Goal: Navigation & Orientation: Understand site structure

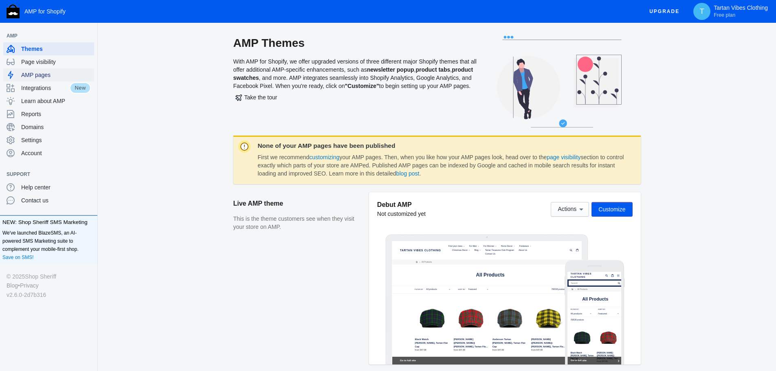
click at [56, 73] on span "AMP pages" at bounding box center [56, 75] width 70 height 8
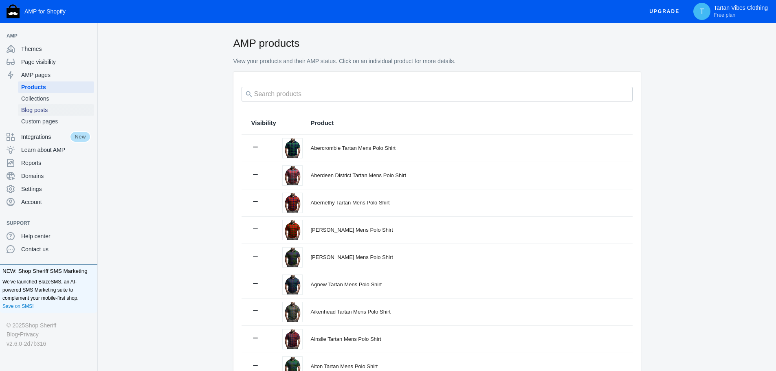
click at [43, 112] on span "Blog posts" at bounding box center [56, 110] width 70 height 8
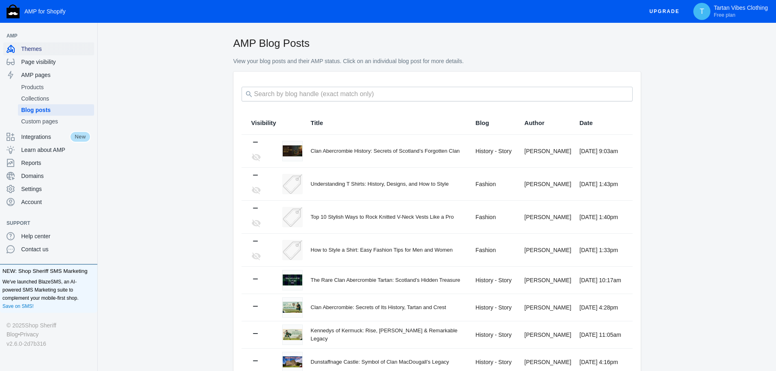
click at [48, 48] on span "Themes" at bounding box center [56, 49] width 70 height 8
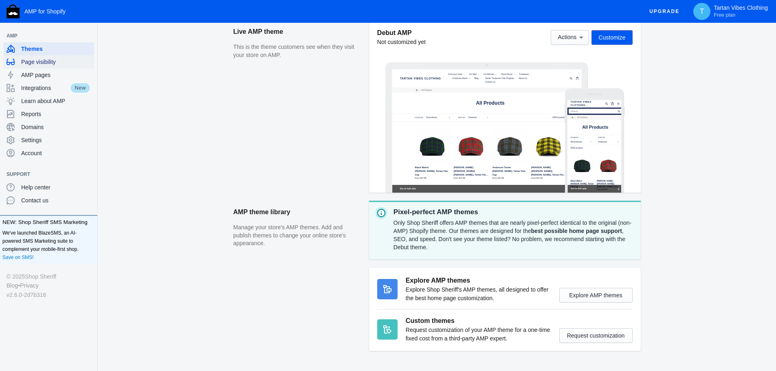
click at [58, 66] on span "Page visibility" at bounding box center [56, 62] width 70 height 8
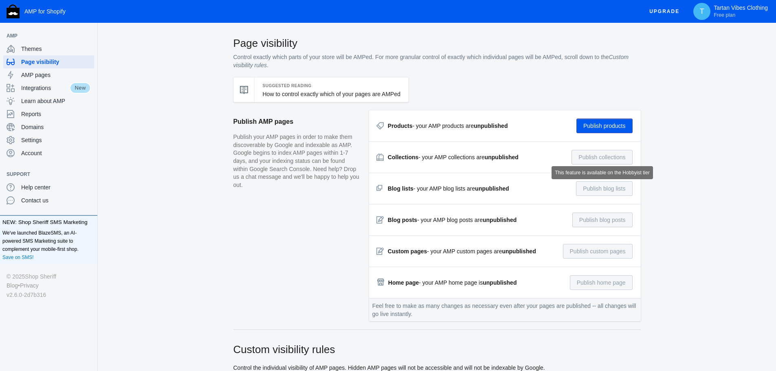
click at [50, 75] on span "AMP pages" at bounding box center [56, 75] width 70 height 8
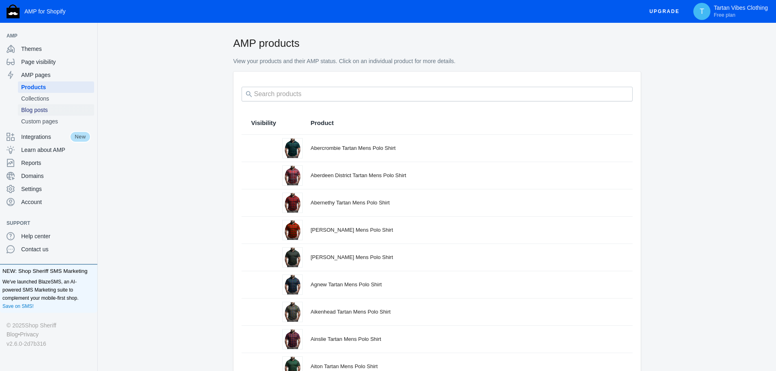
click at [49, 112] on span "Blog posts" at bounding box center [56, 110] width 70 height 8
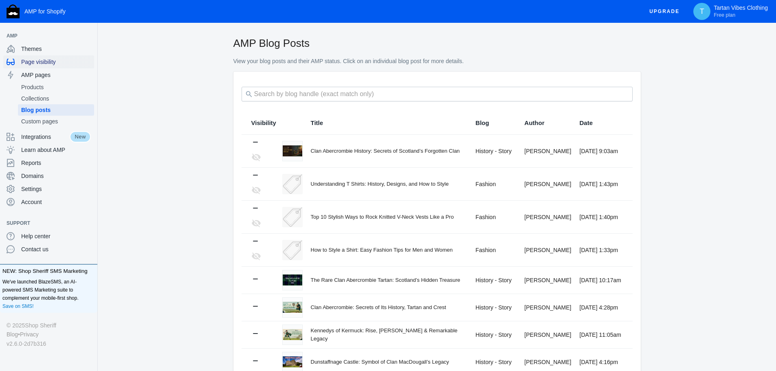
click at [57, 62] on span "Page visibility" at bounding box center [56, 62] width 70 height 8
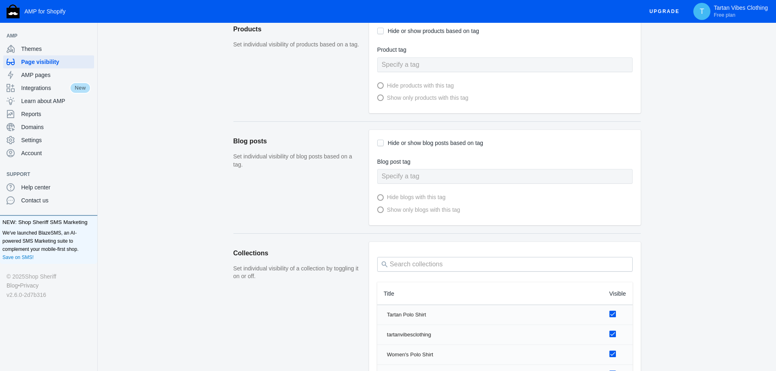
scroll to position [367, 0]
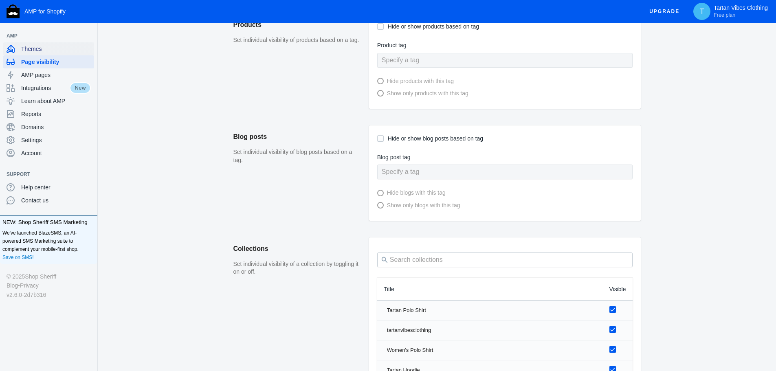
click at [38, 53] on div "Themes" at bounding box center [49, 48] width 84 height 13
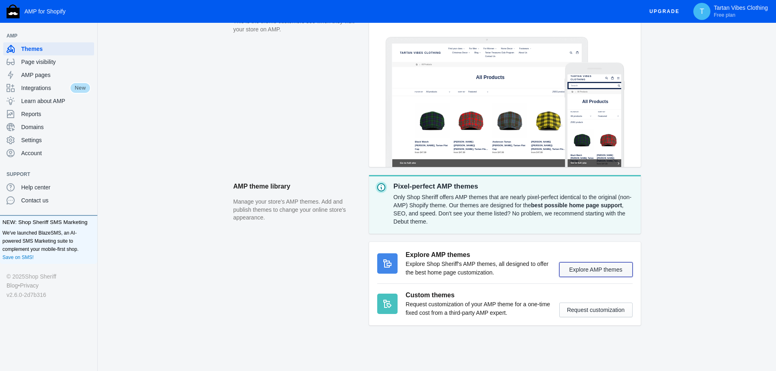
click at [590, 273] on button "Explore AMP themes" at bounding box center [595, 269] width 73 height 15
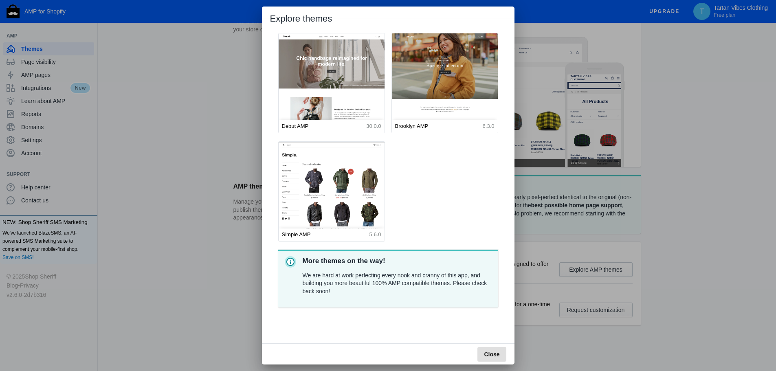
click at [168, 203] on div at bounding box center [388, 185] width 776 height 371
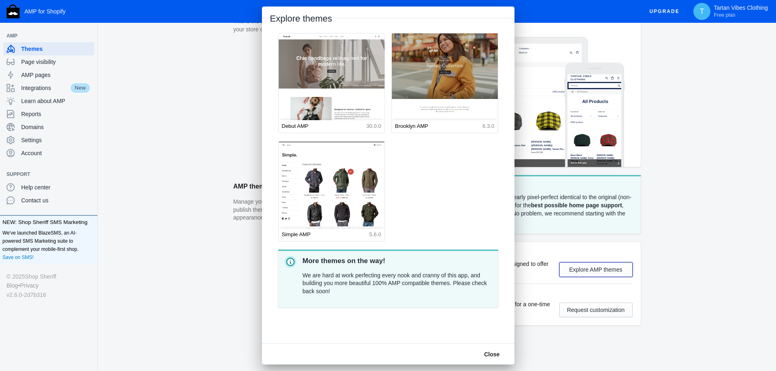
scroll to position [198, 0]
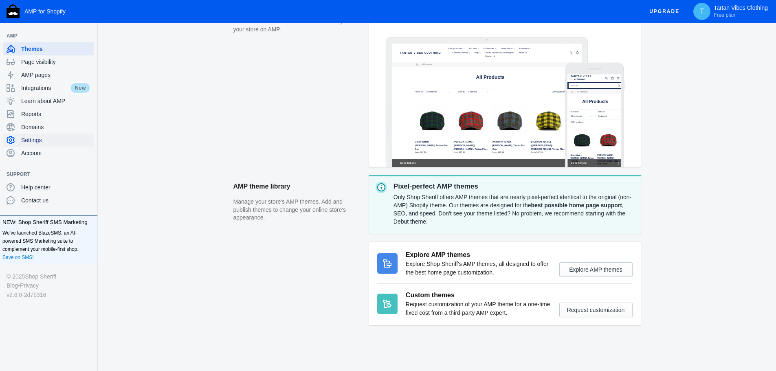
click at [58, 136] on span "Settings" at bounding box center [56, 140] width 70 height 8
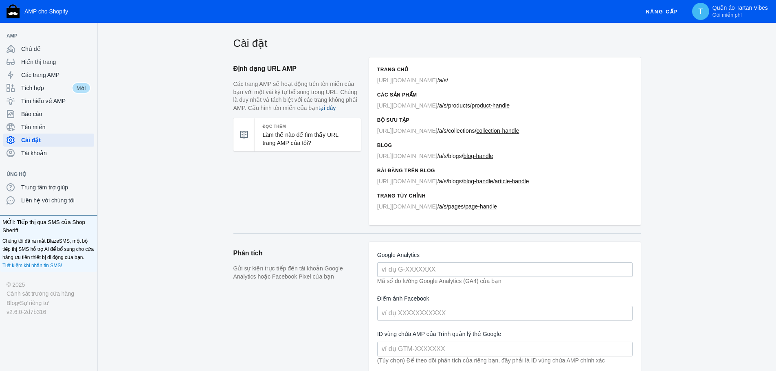
click at [327, 106] on font "tại đây" at bounding box center [327, 108] width 17 height 7
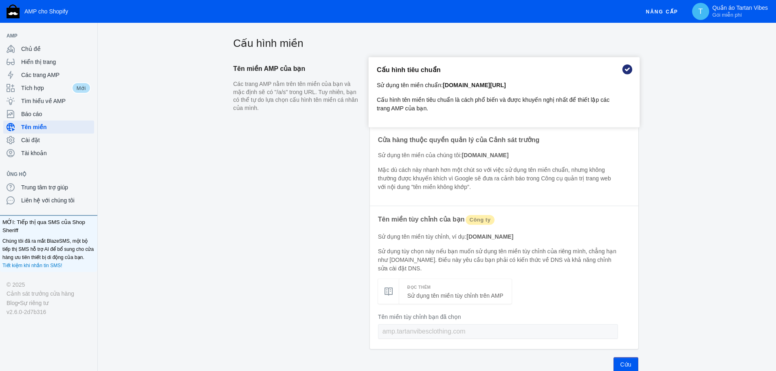
click at [255, 221] on aside "Tên miền AMP của bạn Các trang AMP nằm trên tên miền của bạn và mặc định sẽ có …" at bounding box center [300, 214] width 134 height 314
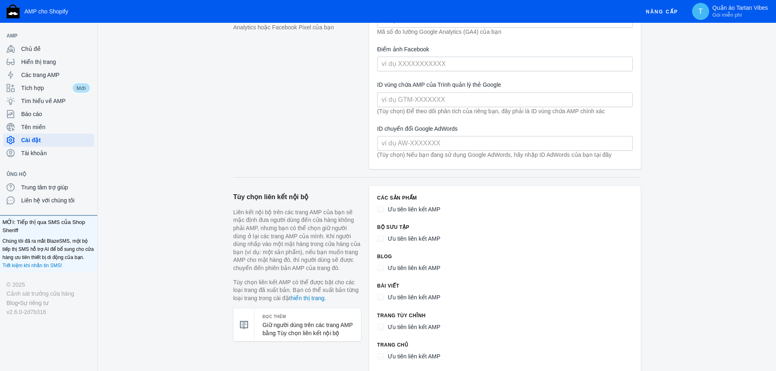
scroll to position [326, 0]
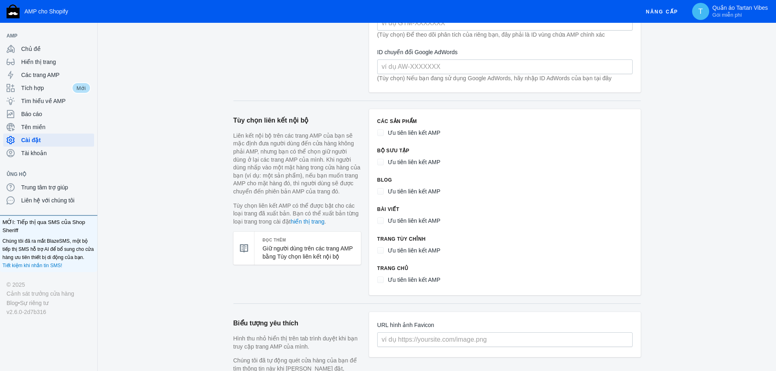
click at [174, 158] on div "Cài đặt Định dạng URL AMP Các trang AMP sẽ hoạt động trên tên miền của bạn với …" at bounding box center [437, 267] width 678 height 1114
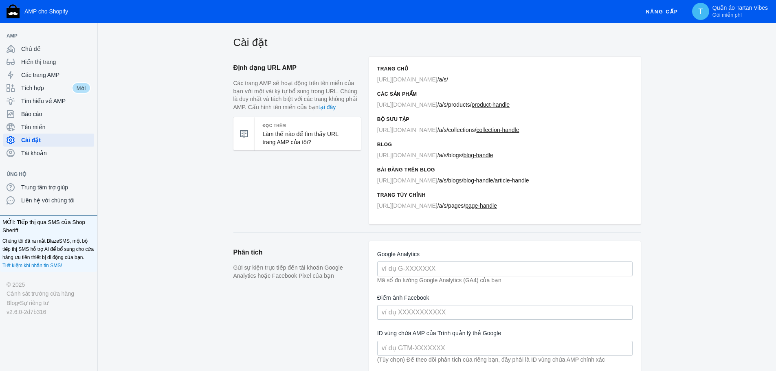
scroll to position [0, 0]
click at [70, 74] on span "Các trang AMP" at bounding box center [56, 75] width 70 height 8
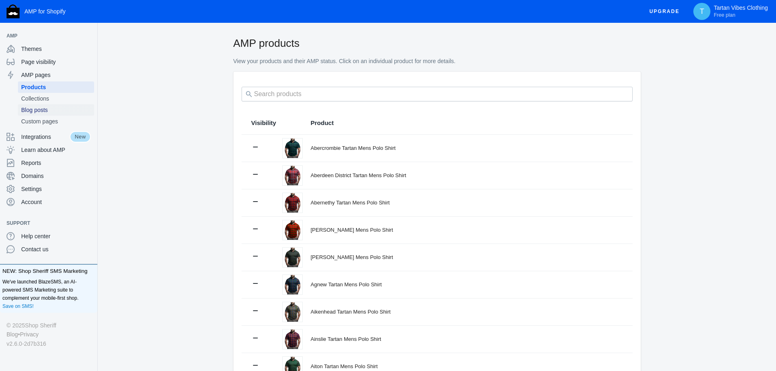
click at [37, 110] on span "Blog posts" at bounding box center [56, 110] width 70 height 8
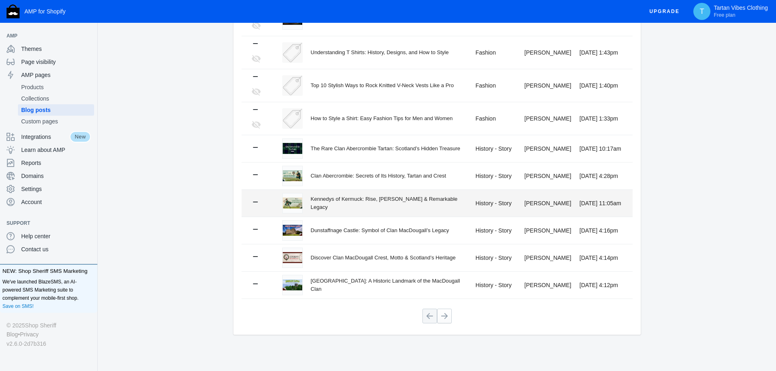
scroll to position [133, 0]
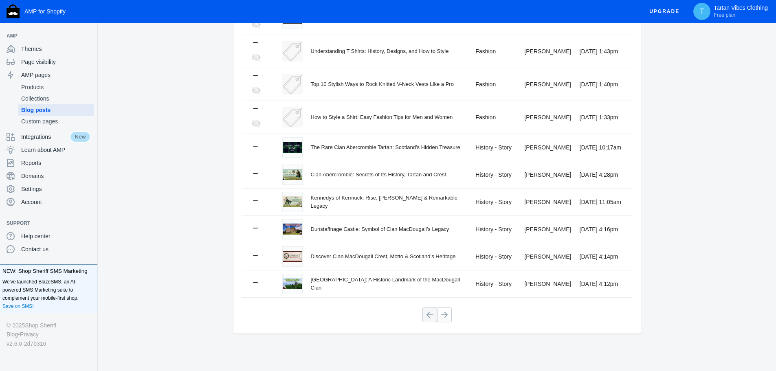
click at [167, 185] on div "AMP Blog Posts View your blog posts and their AMP status. Click on an individua…" at bounding box center [437, 137] width 678 height 468
click at [31, 187] on span "Settings" at bounding box center [56, 189] width 70 height 8
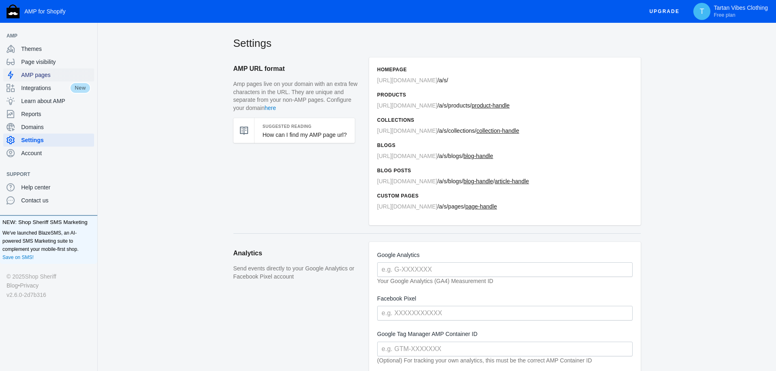
click at [52, 79] on div "AMP pages" at bounding box center [49, 74] width 84 height 13
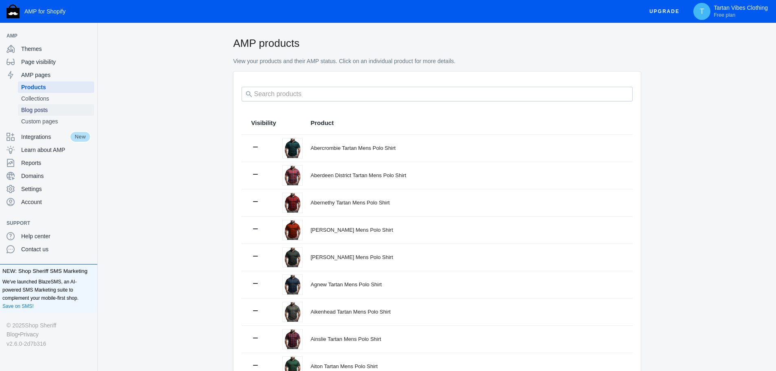
click at [55, 106] on span "Blog posts" at bounding box center [56, 110] width 70 height 8
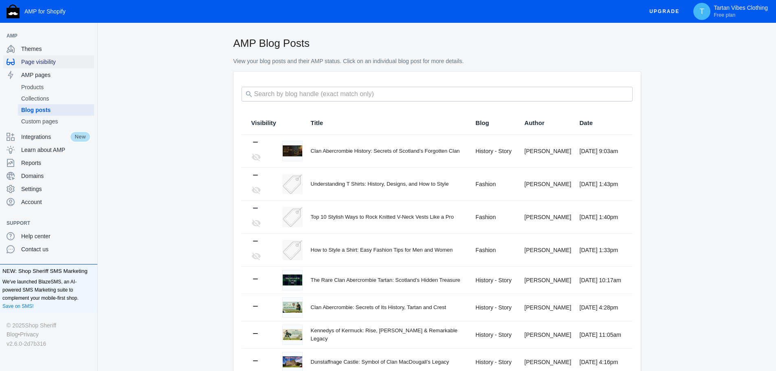
click at [35, 62] on span "Page visibility" at bounding box center [56, 62] width 70 height 8
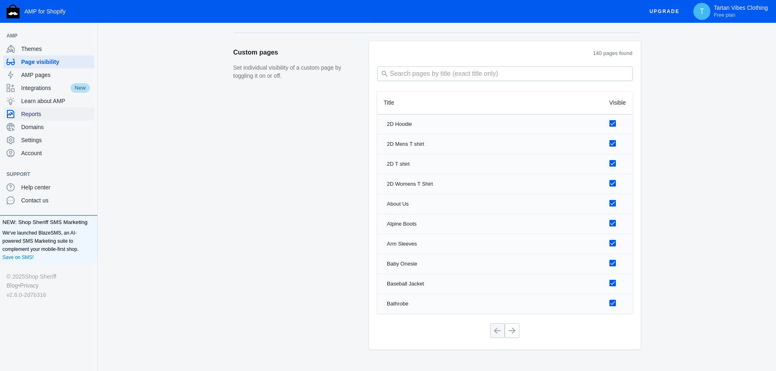
scroll to position [1143, 0]
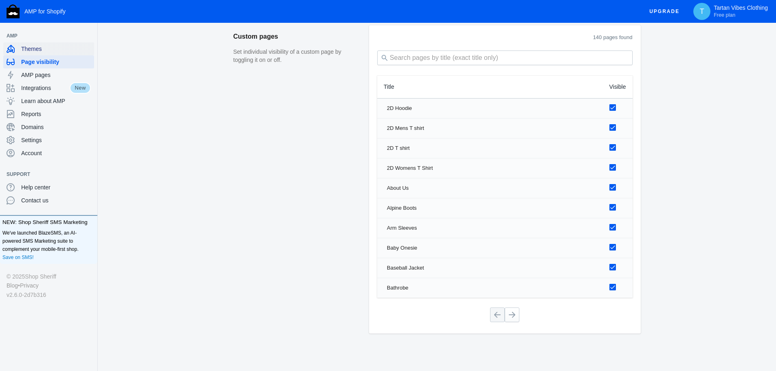
click at [42, 52] on span "Themes" at bounding box center [56, 49] width 70 height 8
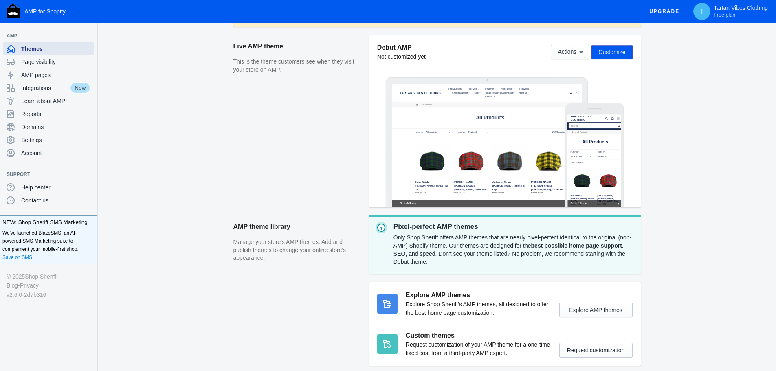
scroll to position [157, 0]
click at [301, 333] on aside "AMP theme library Manage your store's AMP themes. Add and publish themes to cha…" at bounding box center [301, 295] width 136 height 158
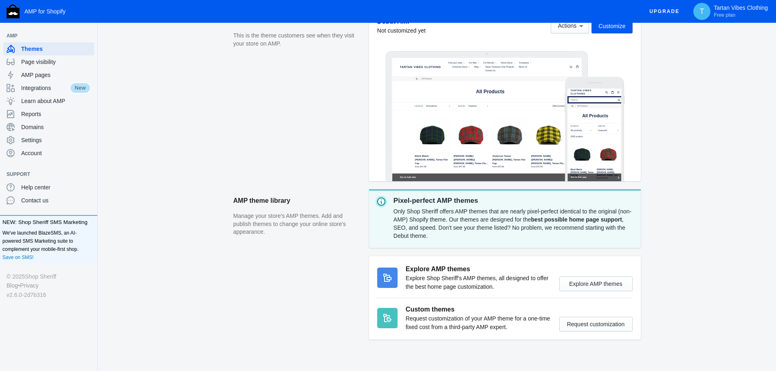
scroll to position [198, 0]
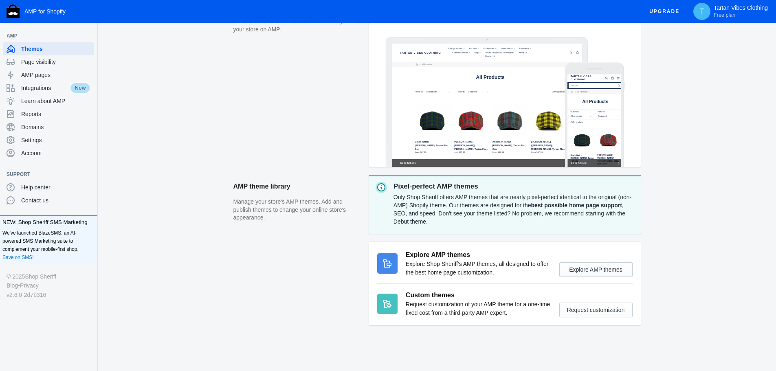
click at [748, 193] on div "AMP Themes With AMP for Shopify, we offer upgraded versions of three different …" at bounding box center [437, 104] width 678 height 533
click at [556, 361] on div "AMP Themes With AMP for Shopify, we offer upgraded versions of three different …" at bounding box center [437, 104] width 678 height 533
click at [695, 192] on div "AMP Themes With AMP for Shopify, we offer upgraded versions of three different …" at bounding box center [437, 104] width 678 height 533
click at [734, 213] on div "AMP Themes With AMP for Shopify, we offer upgraded versions of three different …" at bounding box center [437, 104] width 678 height 533
